Goal: Information Seeking & Learning: Learn about a topic

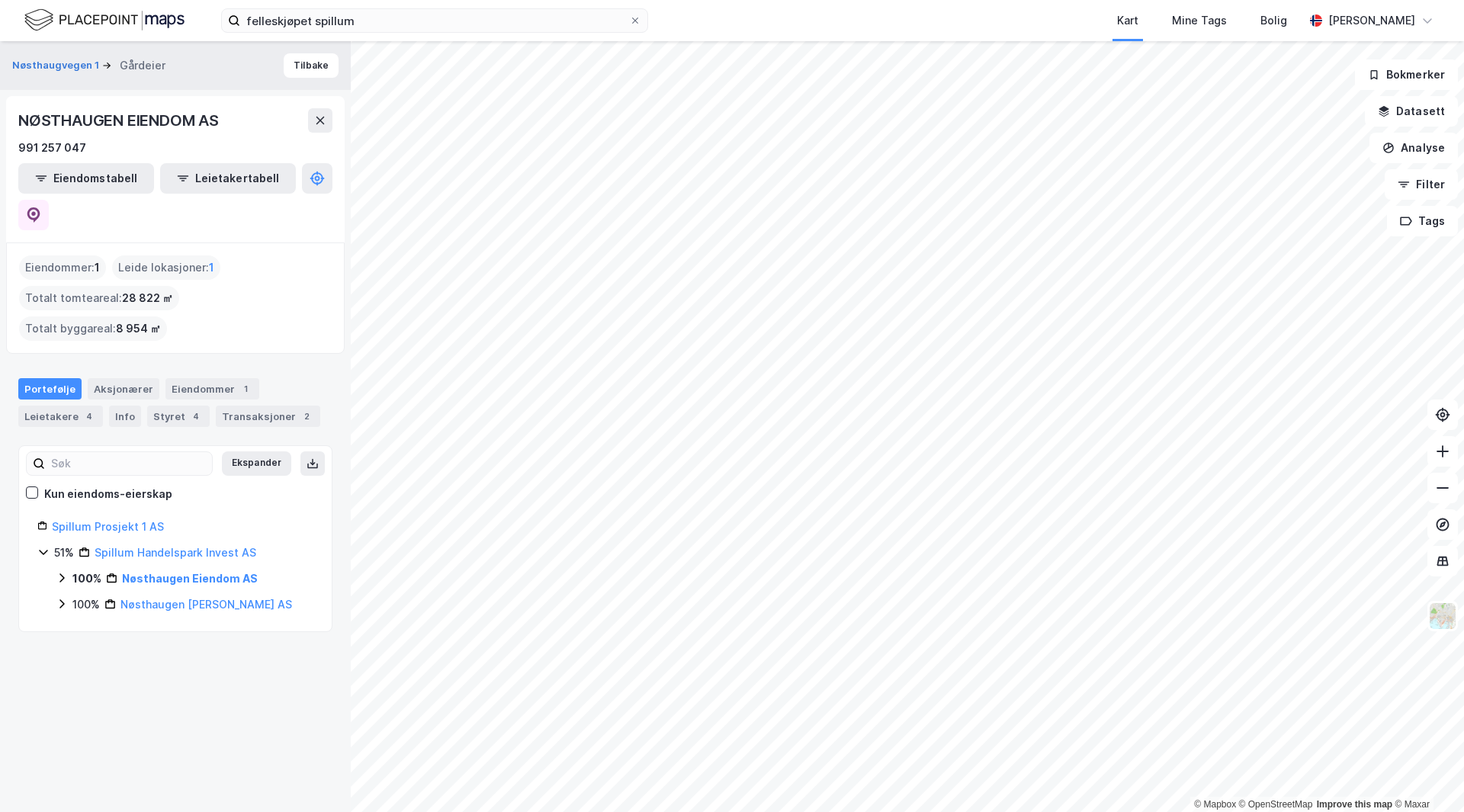
drag, startPoint x: 746, startPoint y: 20, endPoint x: 725, endPoint y: 24, distance: 21.4
click at [725, 24] on div "Kart Mine Tags Bolig" at bounding box center [1012, 20] width 582 height 41
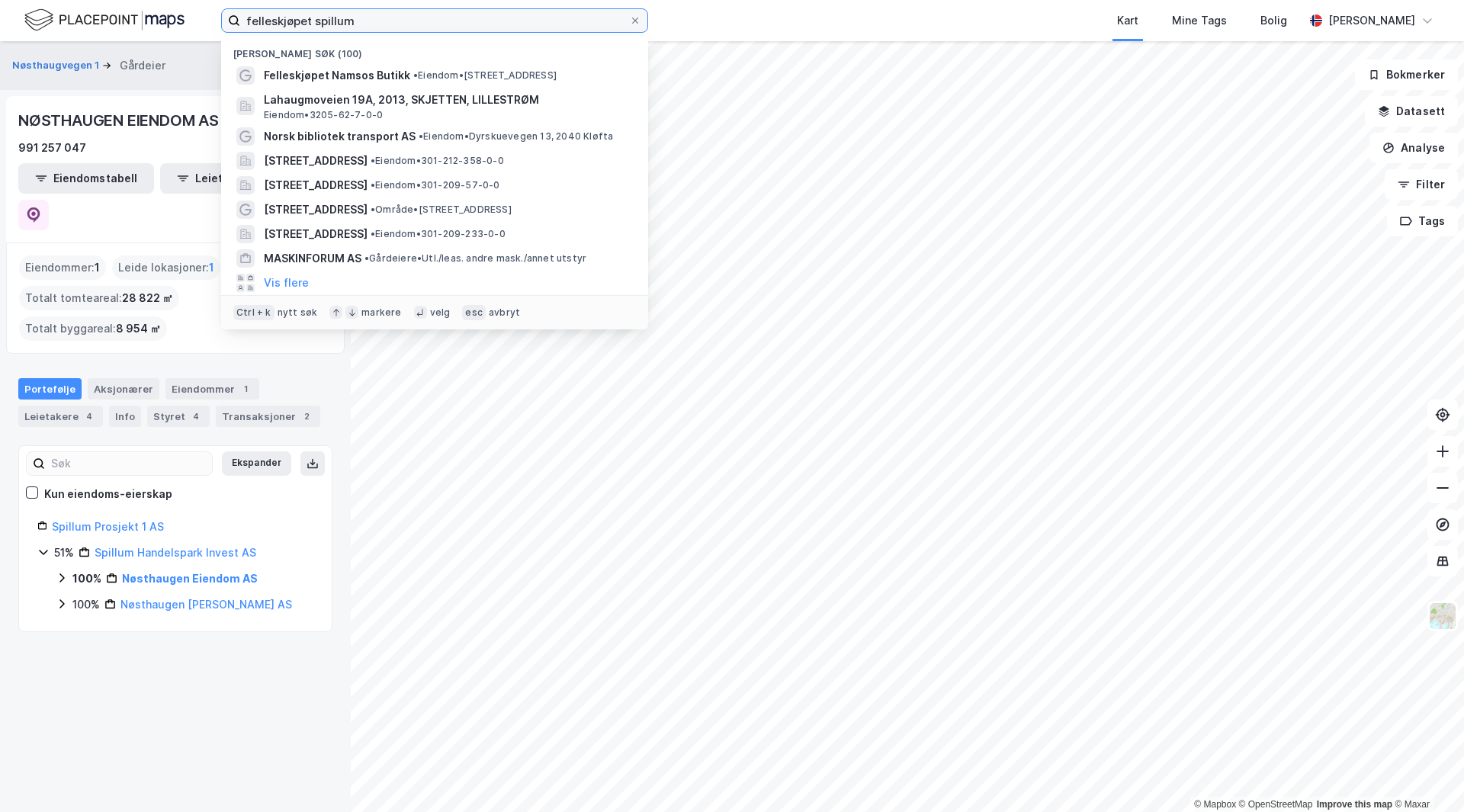
click at [301, 17] on input "felleskjøpet spillum" at bounding box center [434, 20] width 389 height 23
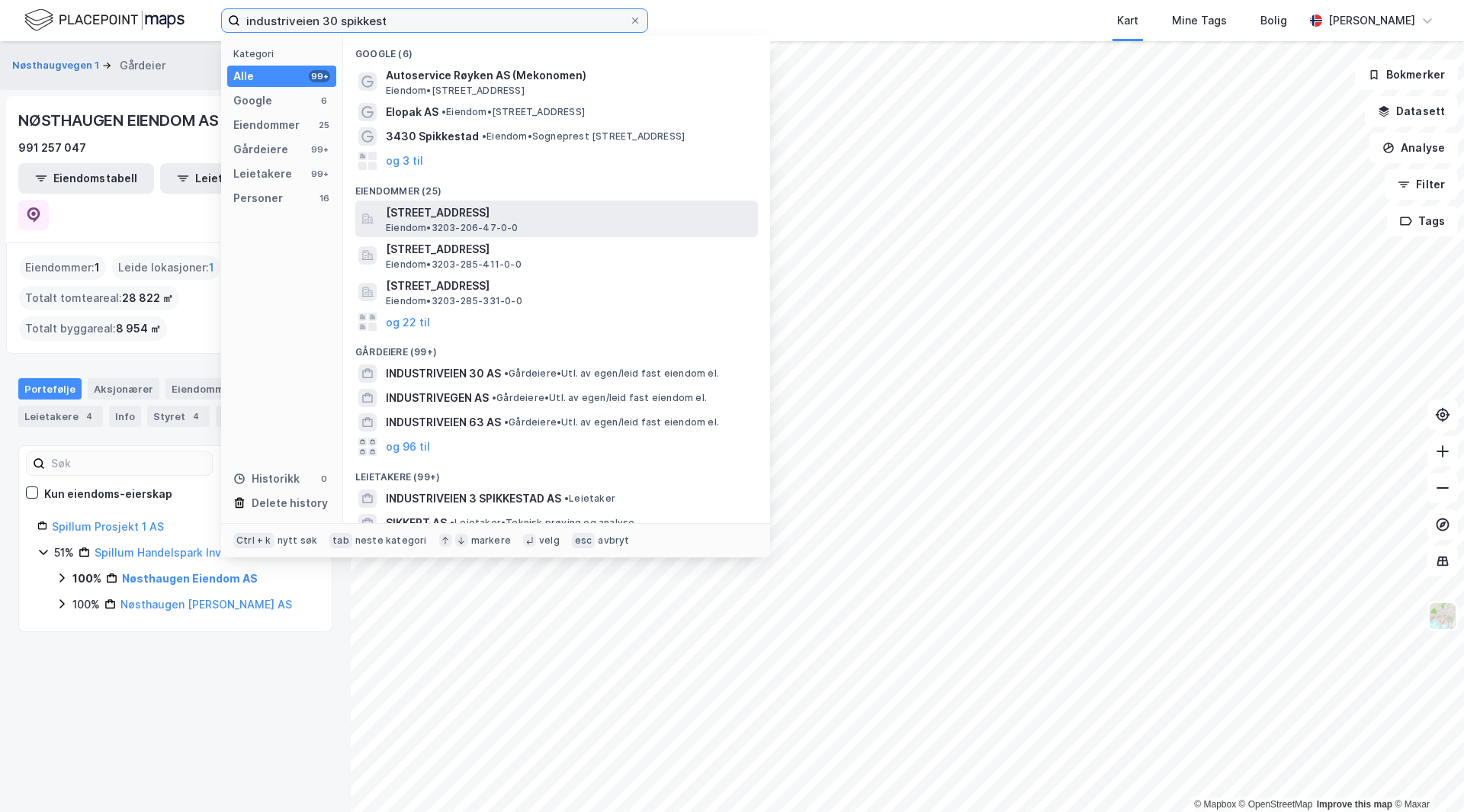
type input "industriveien 30 spikkest"
click at [525, 224] on div "[STREET_ADDRESS] Eiendom • 3203-206-47-0-0" at bounding box center [570, 218] width 369 height 31
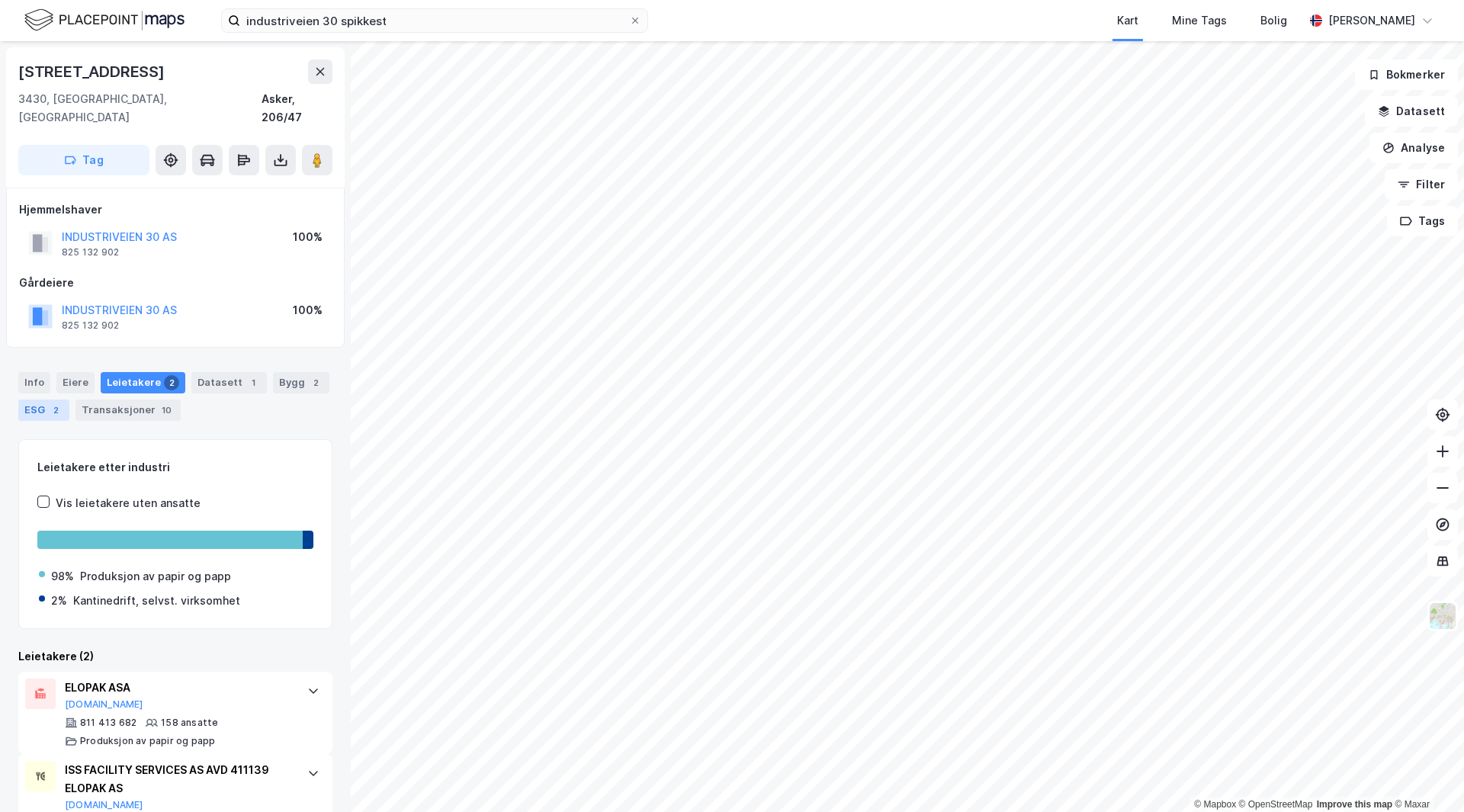
drag, startPoint x: 26, startPoint y: 365, endPoint x: 18, endPoint y: 381, distance: 17.9
click at [26, 372] on div "Info" at bounding box center [34, 382] width 32 height 21
